Goal: Transaction & Acquisition: Purchase product/service

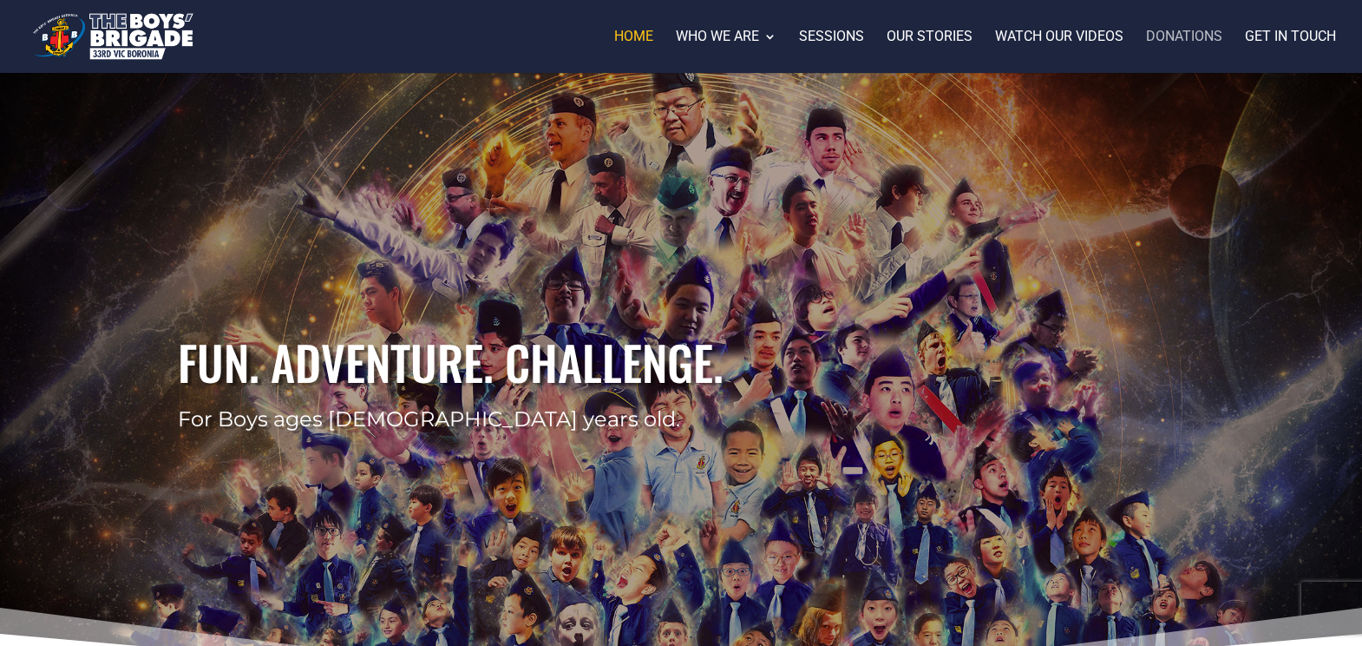
click at [1177, 40] on link "Donations" at bounding box center [1184, 51] width 76 height 43
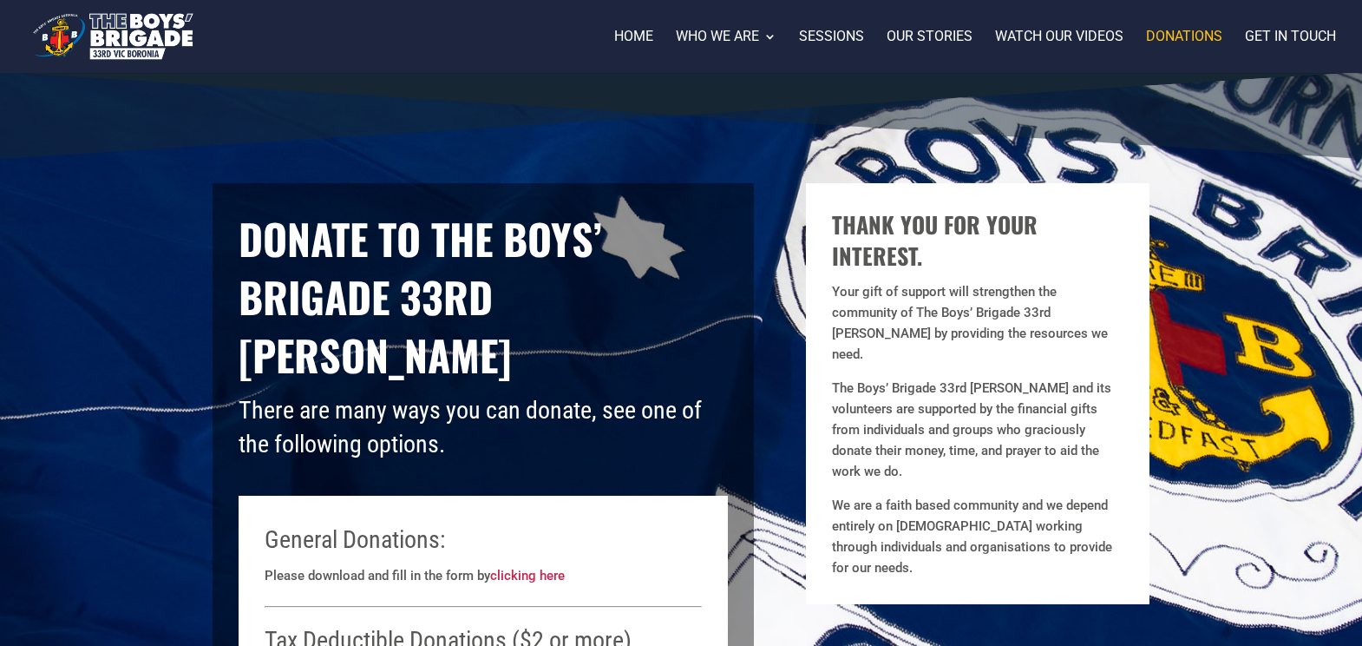
drag, startPoint x: 1047, startPoint y: 524, endPoint x: 1059, endPoint y: 526, distance: 12.3
click at [1052, 525] on p "We are a faith based community and we depend entirely on [DEMOGRAPHIC_DATA] wor…" at bounding box center [978, 536] width 292 height 83
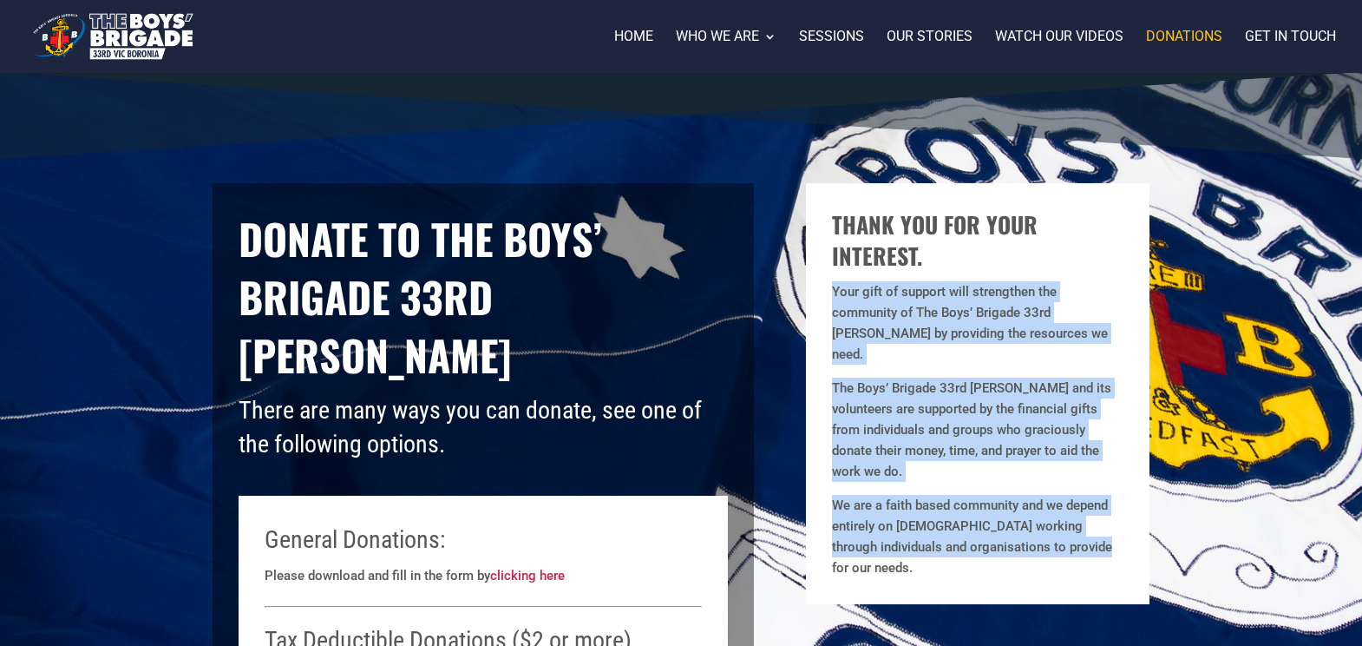
drag, startPoint x: 1019, startPoint y: 513, endPoint x: 835, endPoint y: 298, distance: 283.6
click at [835, 298] on div "Thank you for your interest. Your gift of support will strengthen the community…" at bounding box center [978, 393] width 292 height 369
copy div "Your gift of support will strengthen the community of The Boys’ Brigade 33rd [P…"
